Goal: Complete application form

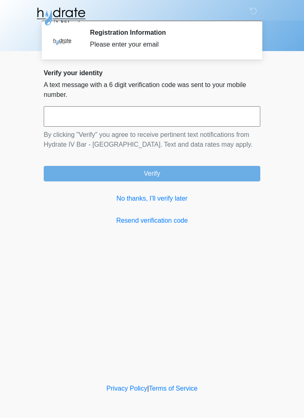
click at [176, 200] on link "No thanks, I'll verify later" at bounding box center [152, 199] width 217 height 10
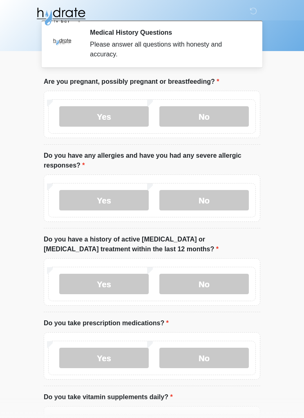
click at [217, 117] on label "No" at bounding box center [203, 116] width 89 height 20
click at [211, 198] on label "No" at bounding box center [203, 200] width 89 height 20
click at [210, 281] on label "No" at bounding box center [203, 284] width 89 height 20
click at [116, 358] on label "Yes" at bounding box center [103, 358] width 89 height 20
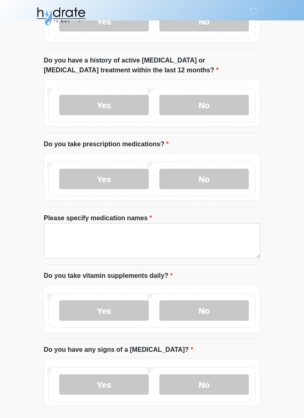
scroll to position [179, 0]
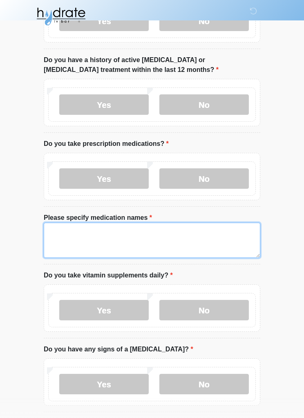
click at [149, 234] on textarea "Please specify medication names" at bounding box center [152, 240] width 217 height 35
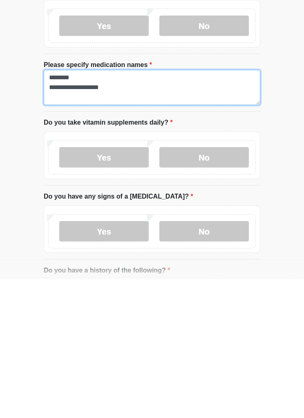
scroll to position [194, 0]
type textarea "**********"
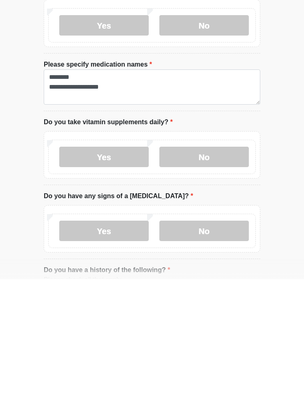
click at [122, 286] on label "Yes" at bounding box center [103, 296] width 89 height 20
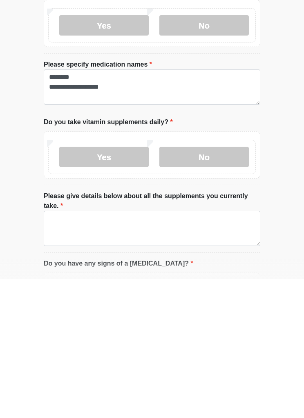
scroll to position [333, 0]
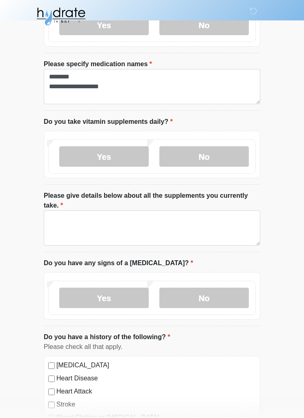
click at [223, 154] on label "No" at bounding box center [203, 156] width 89 height 20
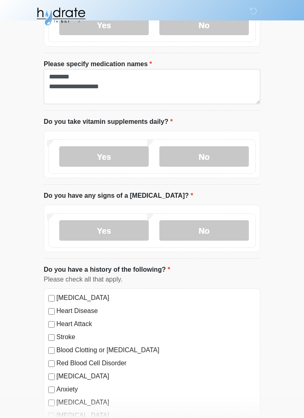
click at [207, 229] on label "No" at bounding box center [203, 230] width 89 height 20
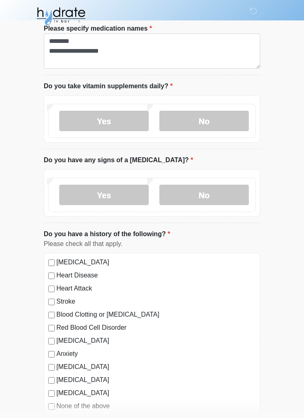
scroll to position [413, 0]
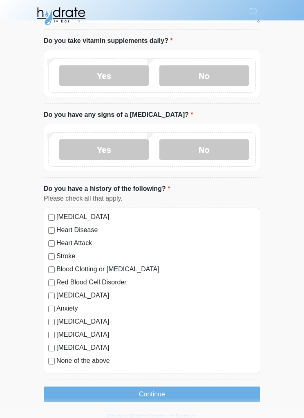
click at [112, 216] on label "[MEDICAL_DATA]" at bounding box center [155, 217] width 199 height 10
click at [174, 392] on button "Continue" at bounding box center [152, 395] width 217 height 16
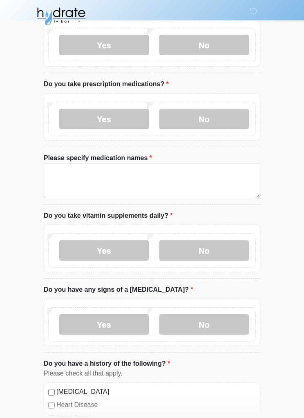
scroll to position [0, 0]
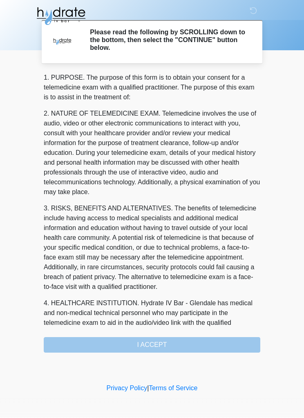
click at [167, 349] on div "1. PURPOSE. The purpose of this form is to obtain your consent for a telemedici…" at bounding box center [152, 213] width 217 height 280
click at [161, 347] on div "1. PURPOSE. The purpose of this form is to obtain your consent for a telemedici…" at bounding box center [152, 213] width 217 height 280
click at [158, 346] on div "1. PURPOSE. The purpose of this form is to obtain your consent for a telemedici…" at bounding box center [152, 213] width 217 height 280
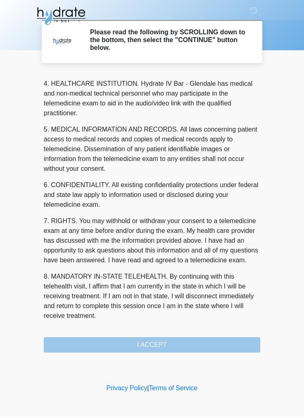
scroll to position [239, 0]
click at [156, 347] on button "I ACCEPT" at bounding box center [152, 345] width 217 height 16
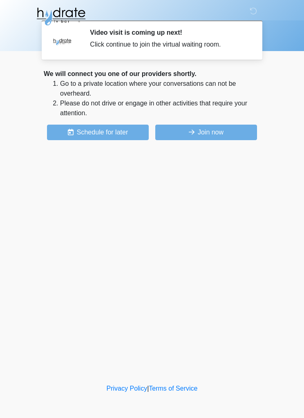
click at [214, 133] on button "Join now" at bounding box center [206, 133] width 102 height 16
